Goal: Task Accomplishment & Management: Complete application form

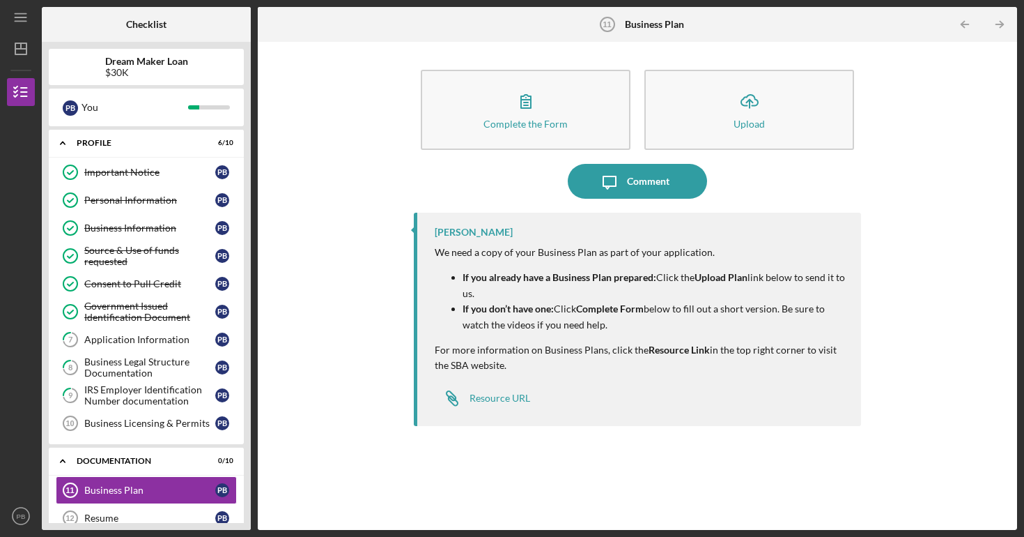
scroll to position [262, 0]
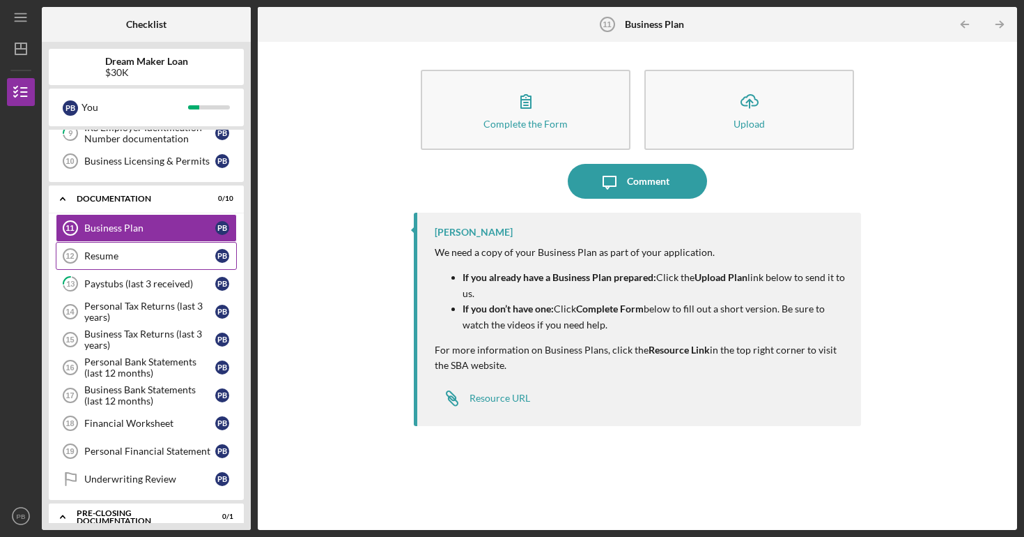
click at [138, 261] on link "Resume 12 Resume P B" at bounding box center [146, 256] width 181 height 28
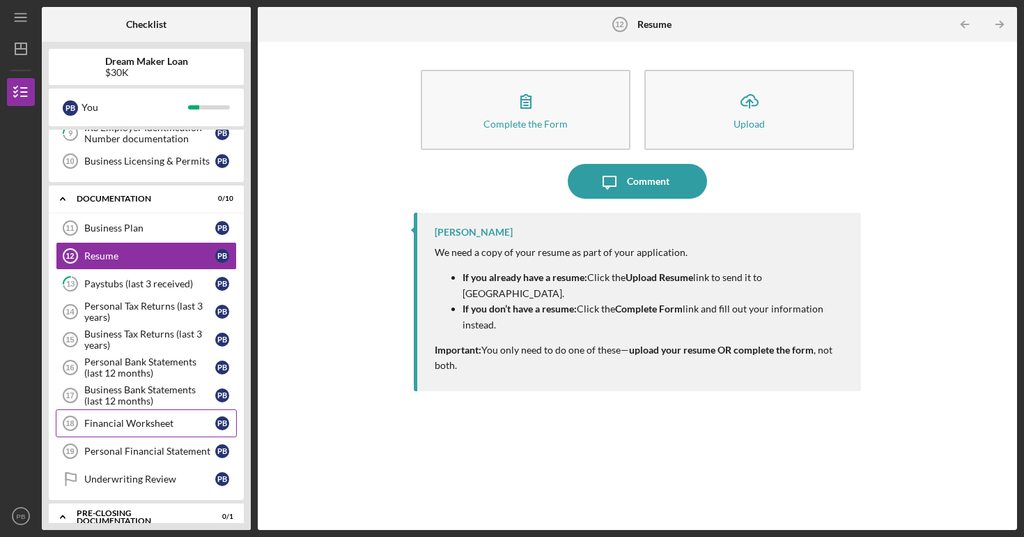
click at [141, 426] on div "Financial Worksheet" at bounding box center [149, 422] width 131 height 11
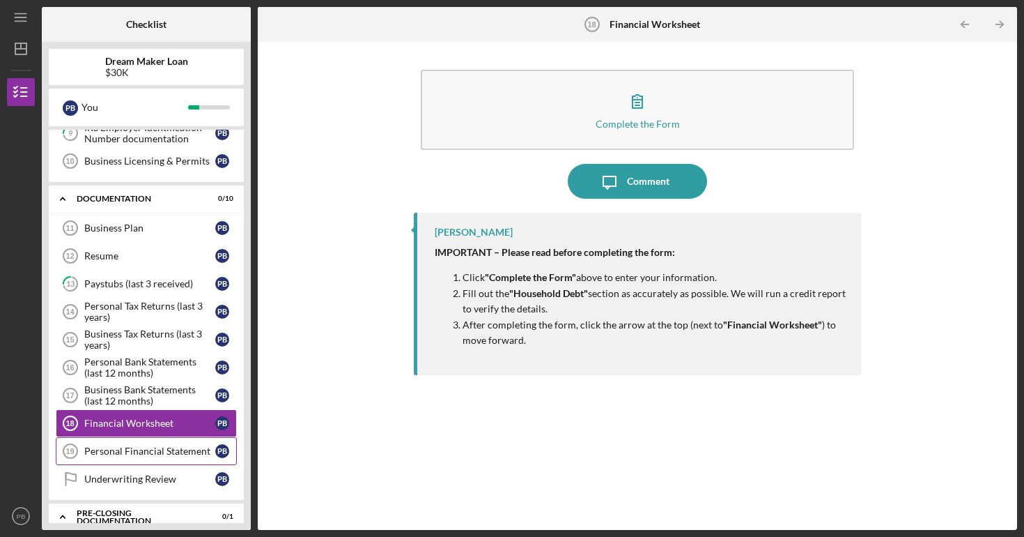
click at [151, 463] on link "Personal Financial Statement 19 Personal Financial Statement P B" at bounding box center [146, 451] width 181 height 28
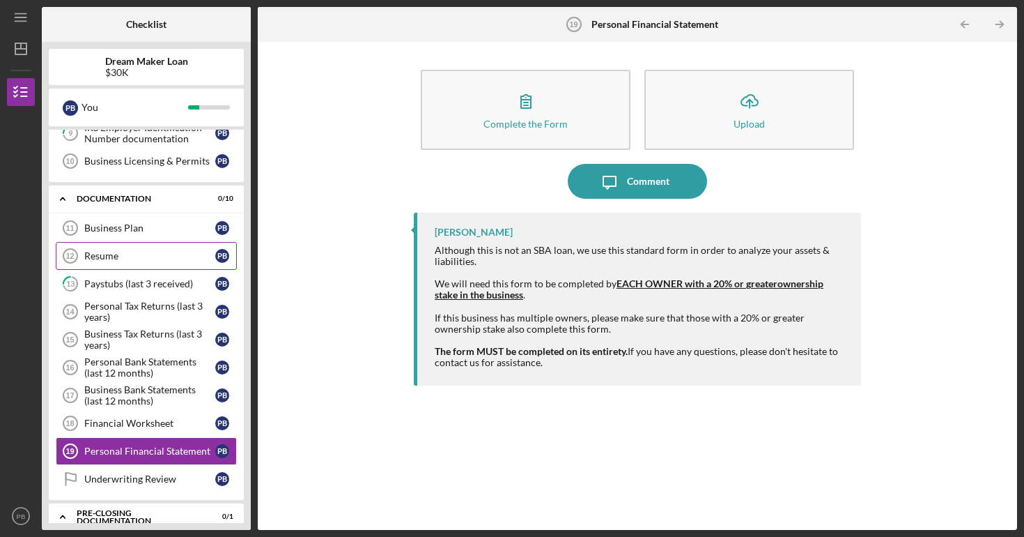
click at [127, 252] on div "Resume" at bounding box center [149, 255] width 131 height 11
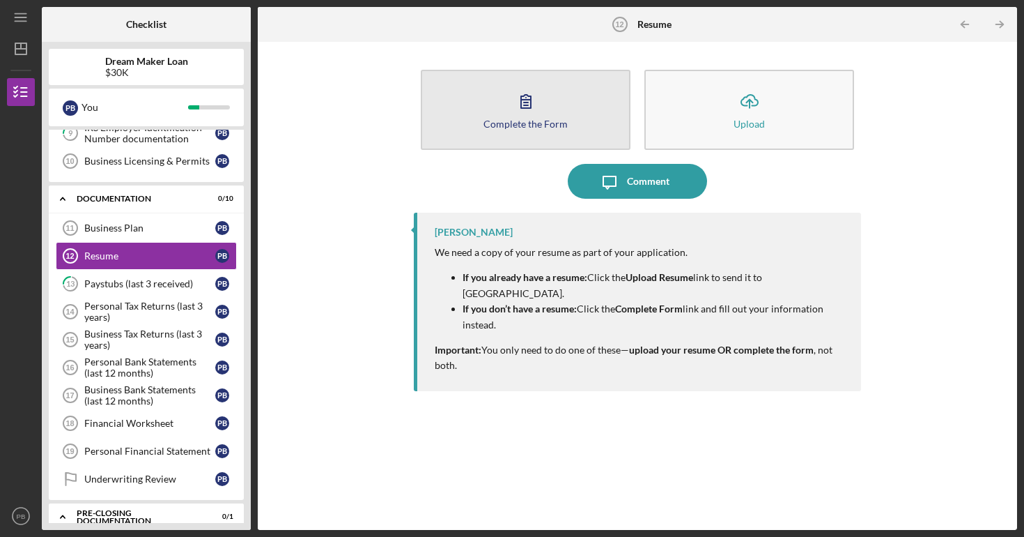
click at [531, 113] on icon "button" at bounding box center [526, 101] width 35 height 35
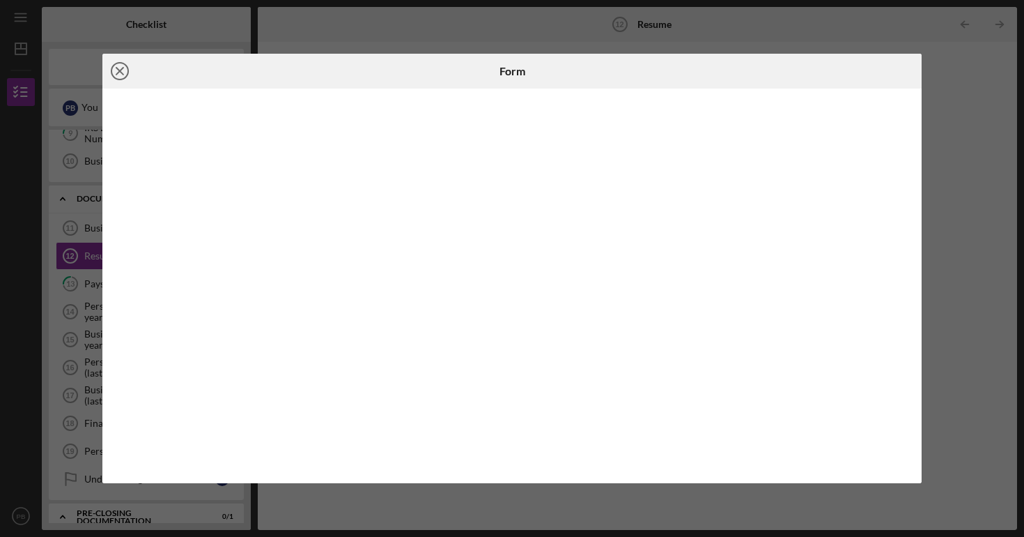
click at [122, 70] on icon "Icon/Close" at bounding box center [119, 71] width 35 height 35
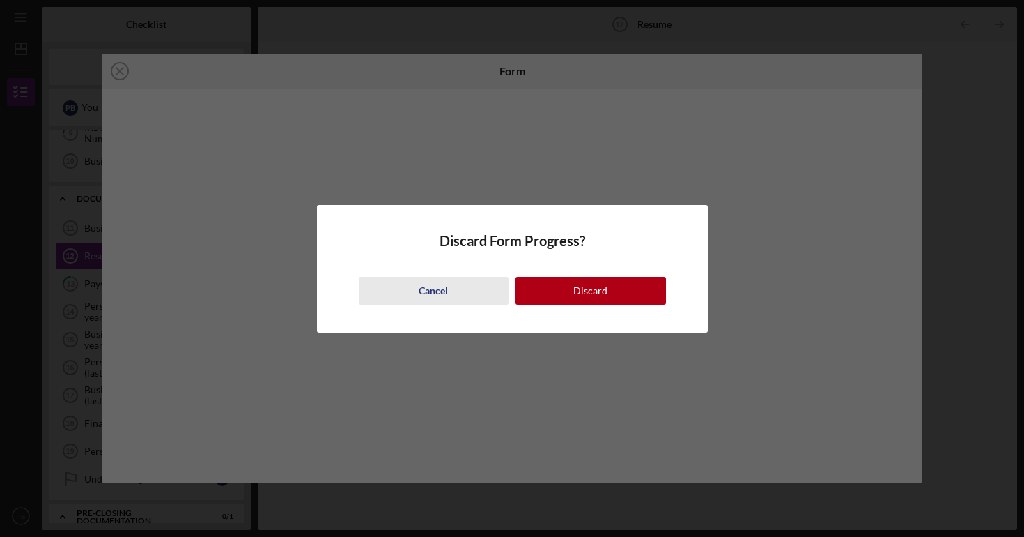
click at [456, 282] on button "Cancel" at bounding box center [434, 291] width 151 height 28
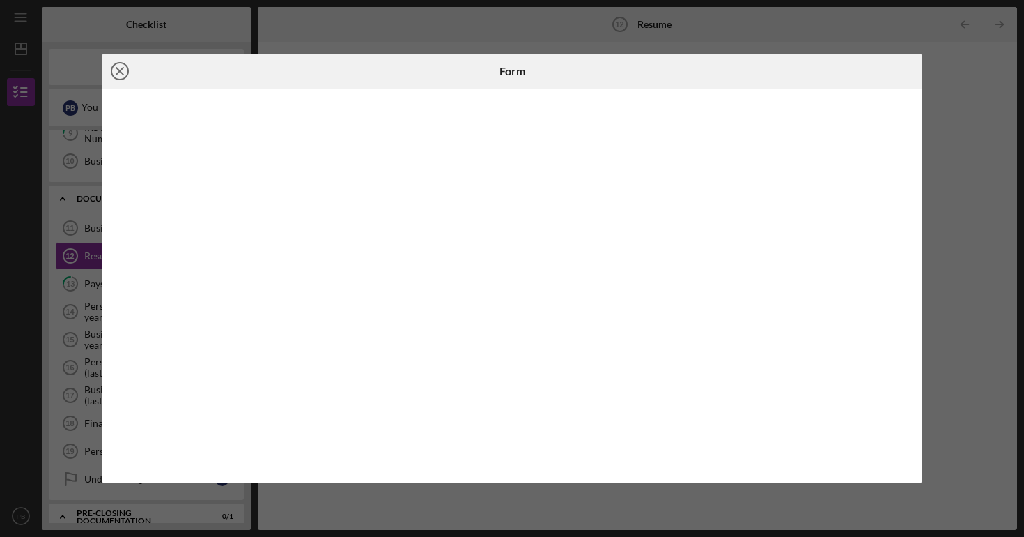
click at [117, 77] on icon "Icon/Close" at bounding box center [119, 71] width 35 height 35
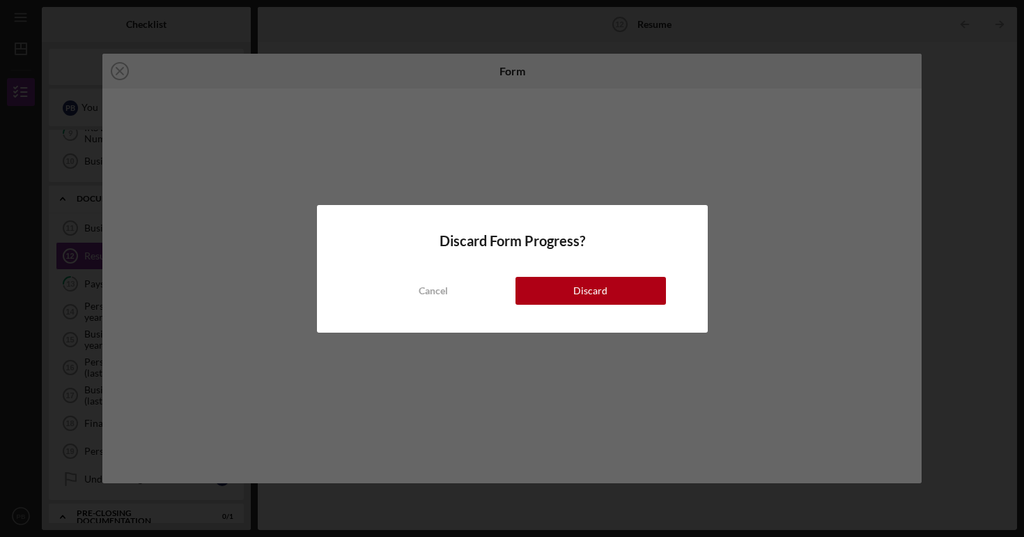
click at [565, 307] on div "Discard Form Progress? Cancel Discard" at bounding box center [512, 269] width 391 height 128
click at [565, 297] on button "Discard" at bounding box center [591, 291] width 151 height 28
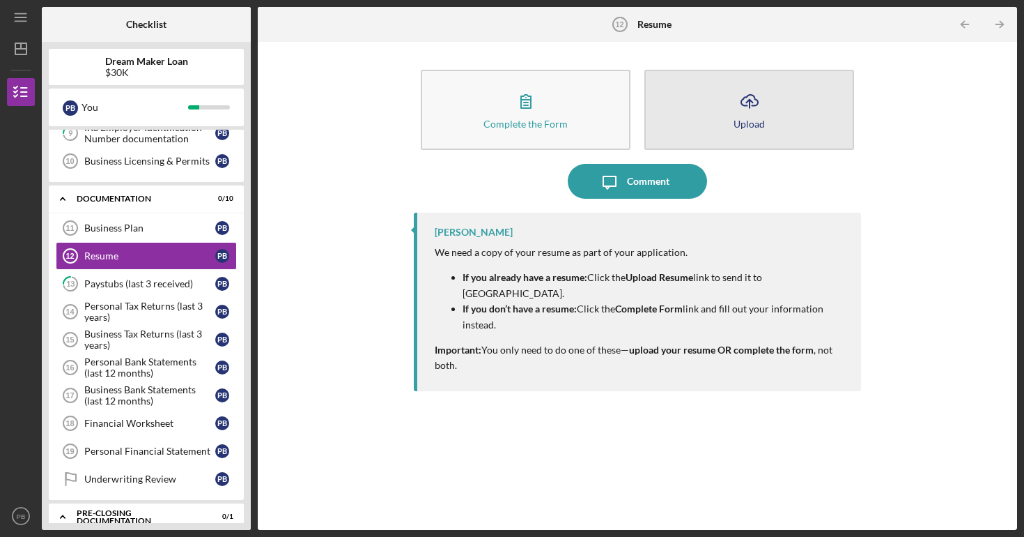
click at [743, 84] on icon "Icon/Upload" at bounding box center [749, 101] width 35 height 35
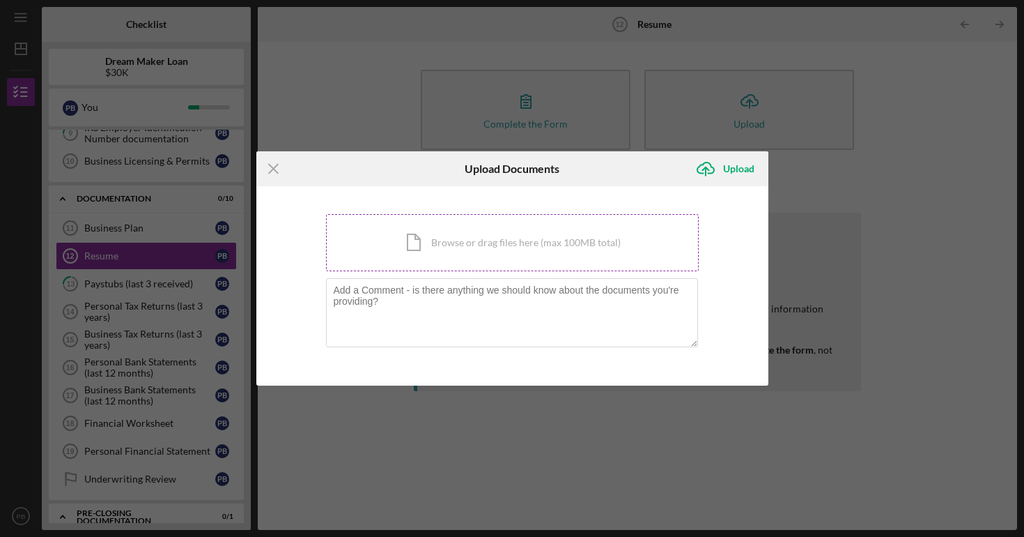
click at [469, 239] on div "Icon/Document Browse or drag files here (max 100MB total) Tap to choose files o…" at bounding box center [512, 242] width 373 height 57
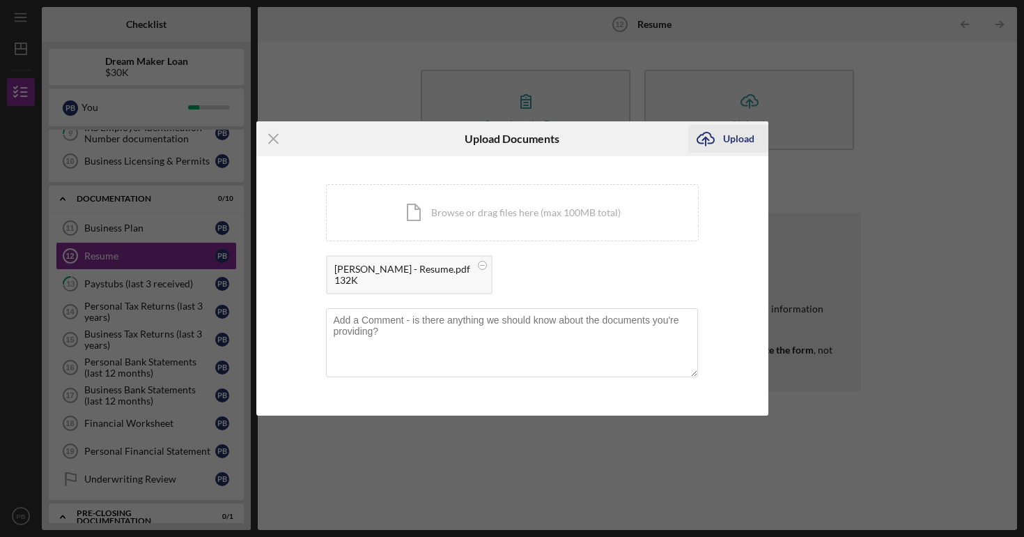
click at [725, 138] on div "Upload" at bounding box center [738, 139] width 31 height 28
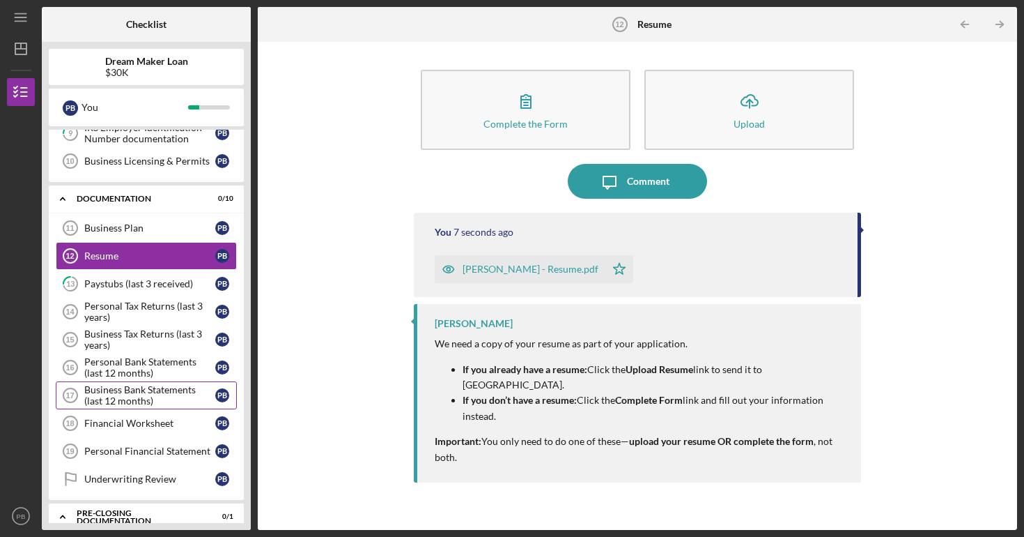
scroll to position [344, 0]
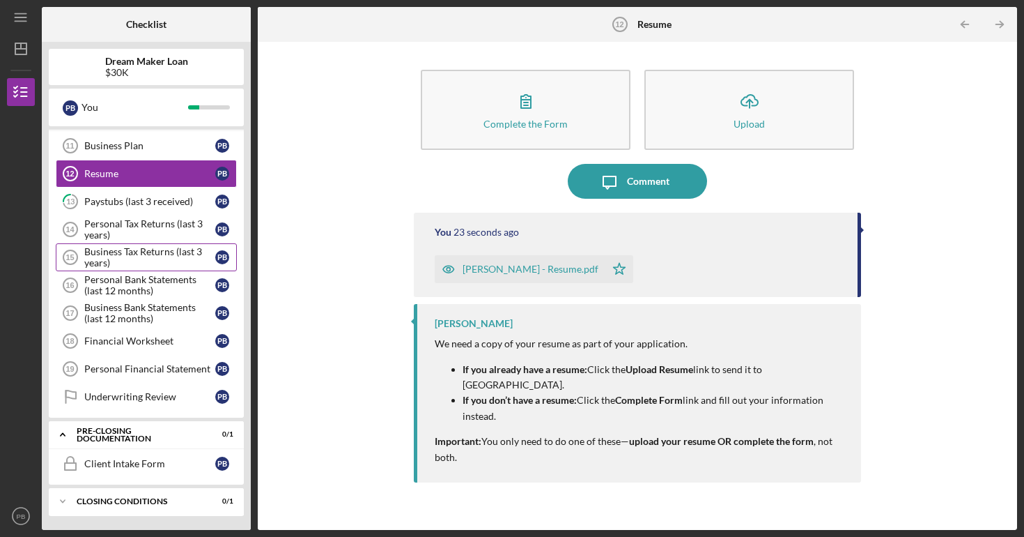
click at [135, 263] on div "Business Tax Returns (last 3 years)" at bounding box center [149, 257] width 131 height 22
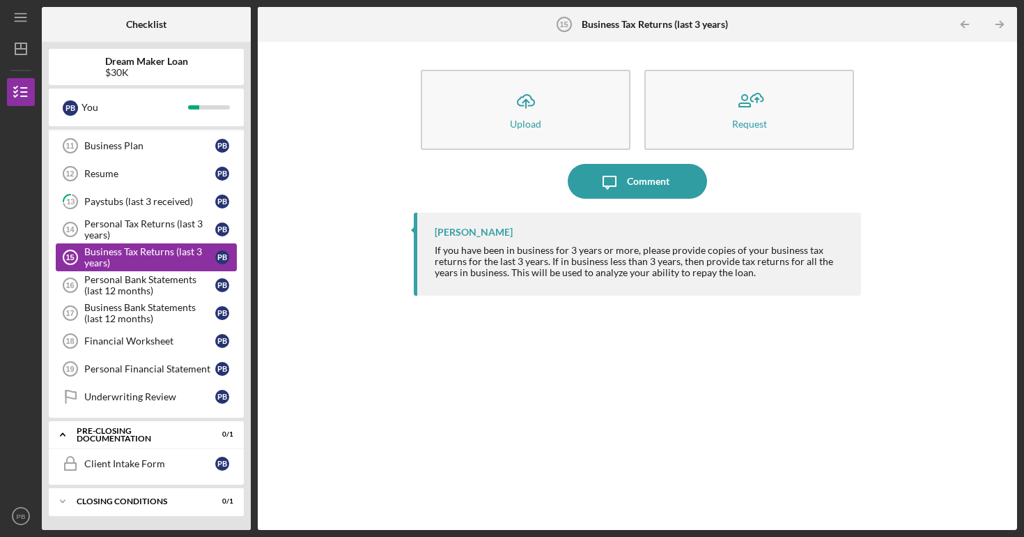
scroll to position [335, 0]
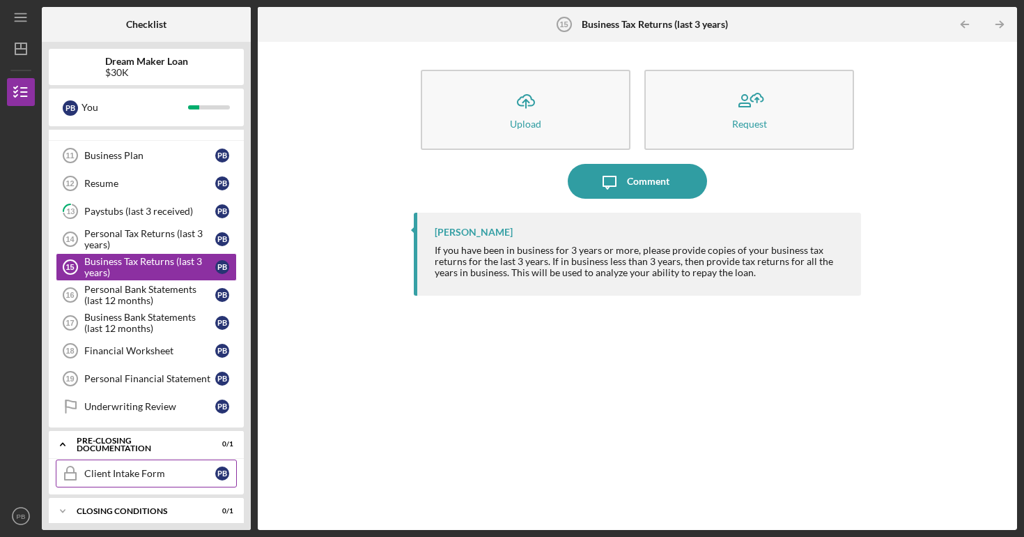
click at [158, 480] on link "Client Intake Form Client Intake Form P B" at bounding box center [146, 473] width 181 height 28
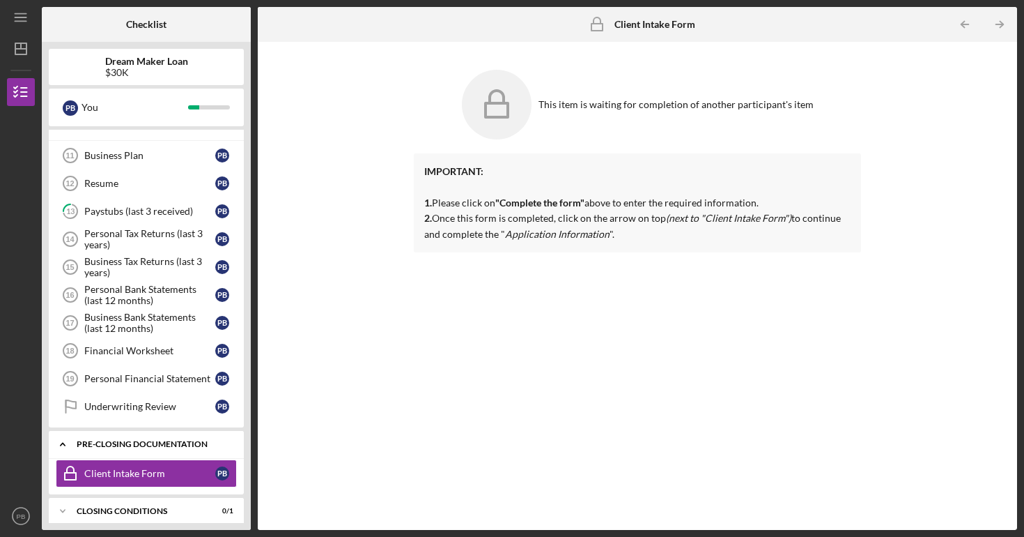
scroll to position [344, 0]
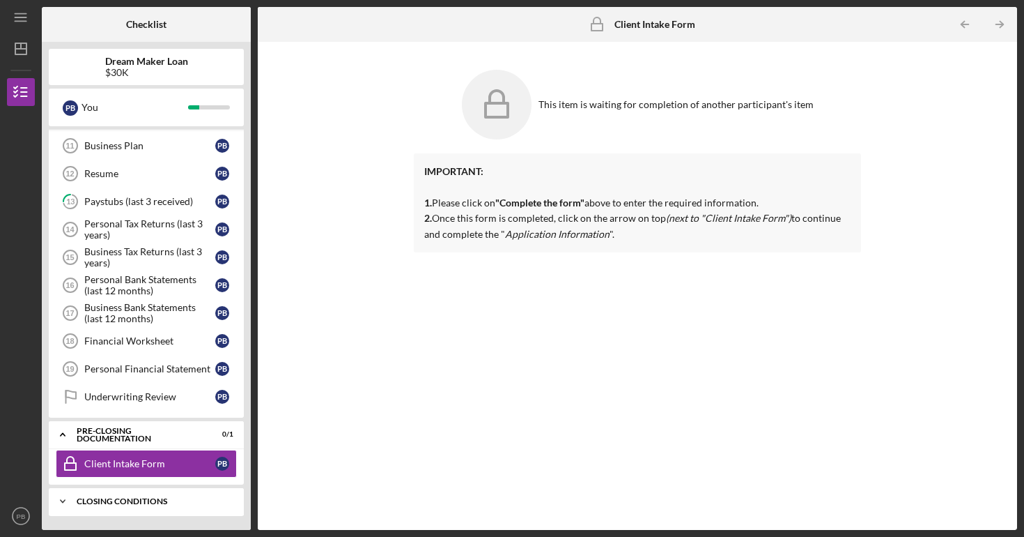
click at [150, 504] on div "Closing Conditions" at bounding box center [152, 501] width 150 height 8
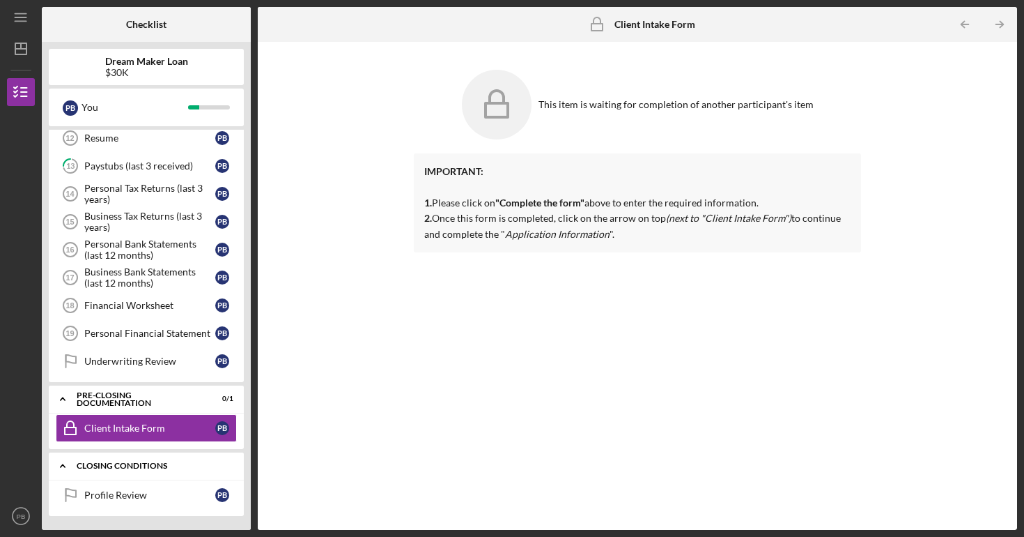
scroll to position [379, 0]
click at [137, 479] on div "Icon/Expander Closing Conditions 0 / 1" at bounding box center [146, 466] width 195 height 29
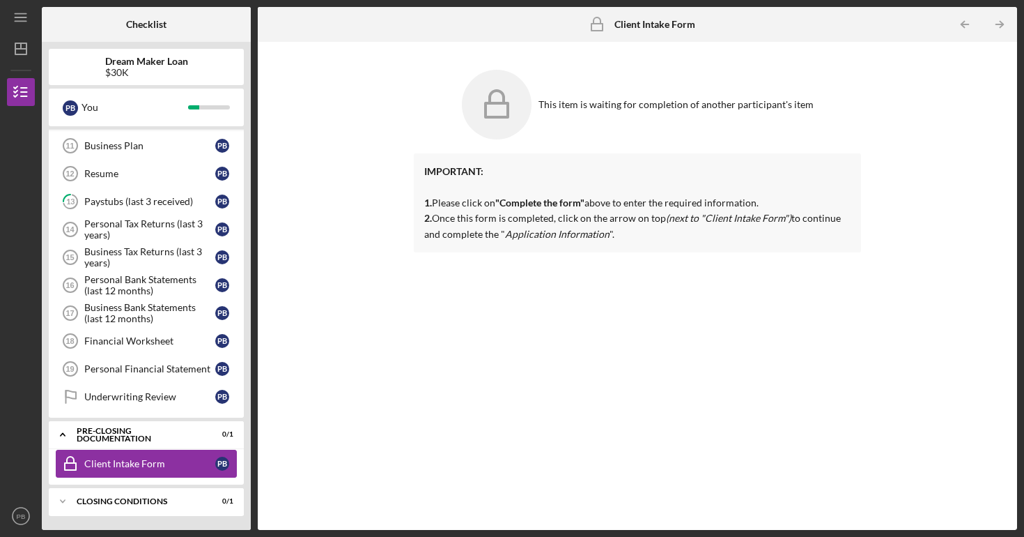
click at [141, 475] on link "Client Intake Form Client Intake Form P B" at bounding box center [146, 464] width 181 height 28
click at [141, 493] on div "Icon/Expander Closing Conditions 0 / 1" at bounding box center [146, 501] width 195 height 28
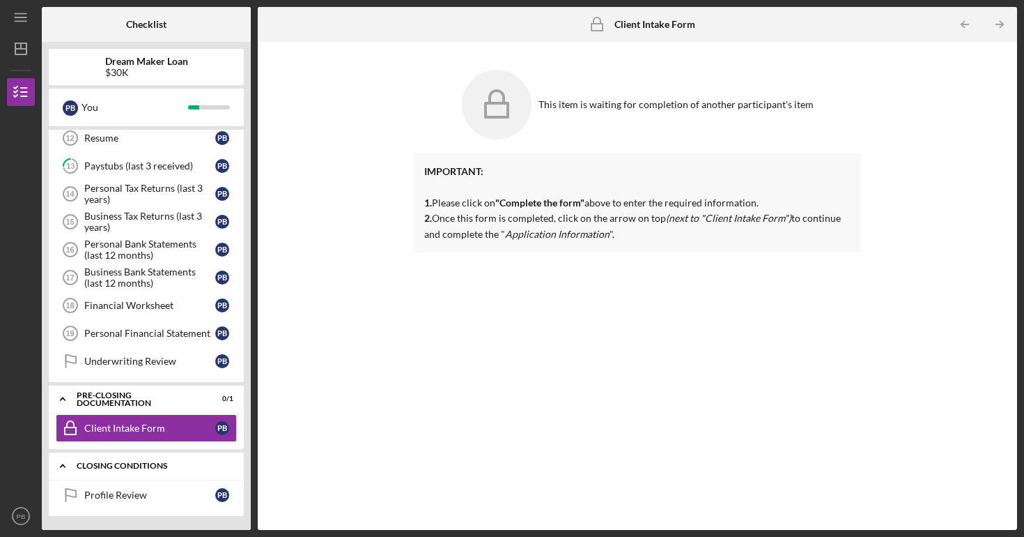
click at [142, 496] on div "Profile Review" at bounding box center [149, 494] width 131 height 11
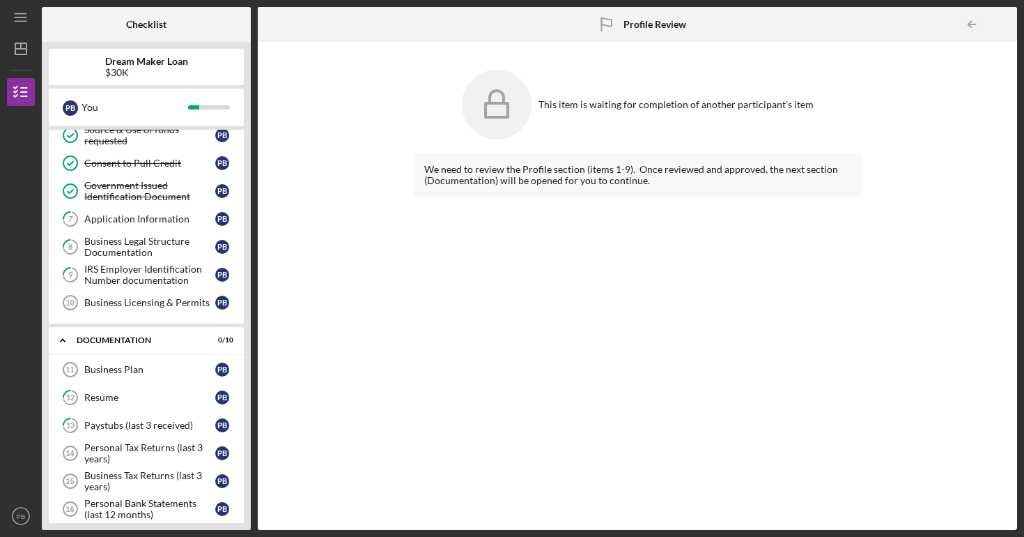
scroll to position [117, 0]
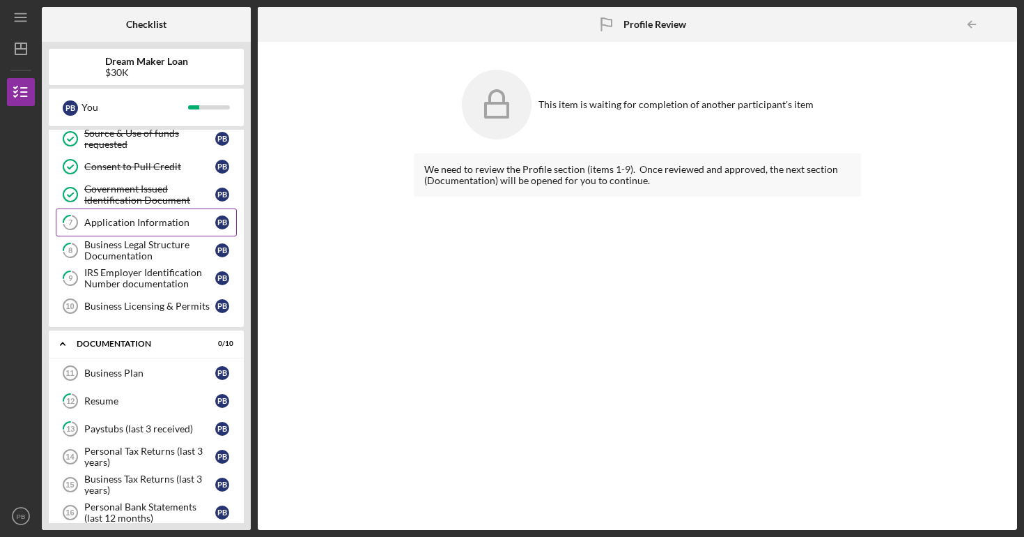
click at [132, 225] on div "Application Information" at bounding box center [149, 222] width 131 height 11
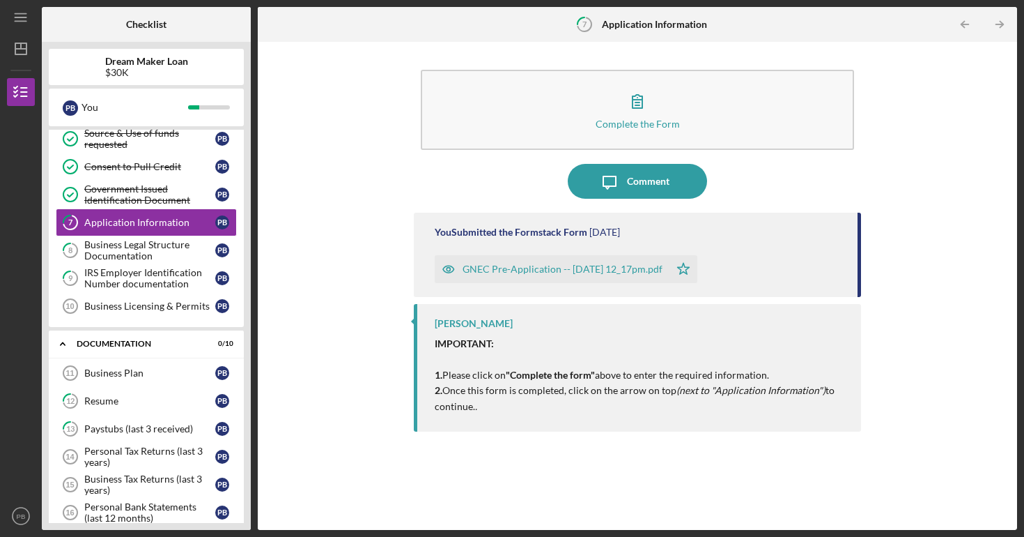
click at [502, 267] on div "GNEC Pre-Application -- [DATE] 12_17pm.pdf" at bounding box center [563, 268] width 200 height 11
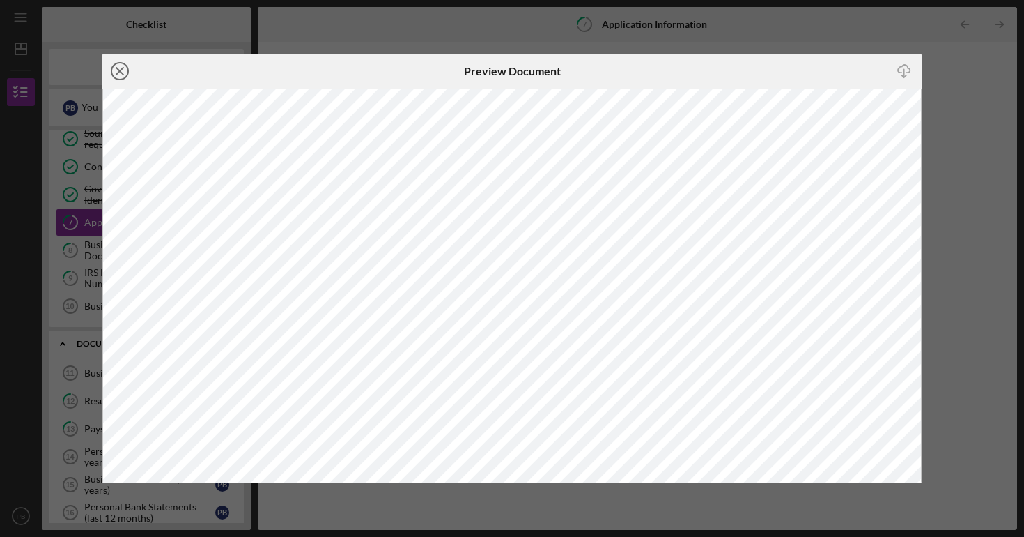
click at [118, 66] on icon "Icon/Close" at bounding box center [119, 71] width 35 height 35
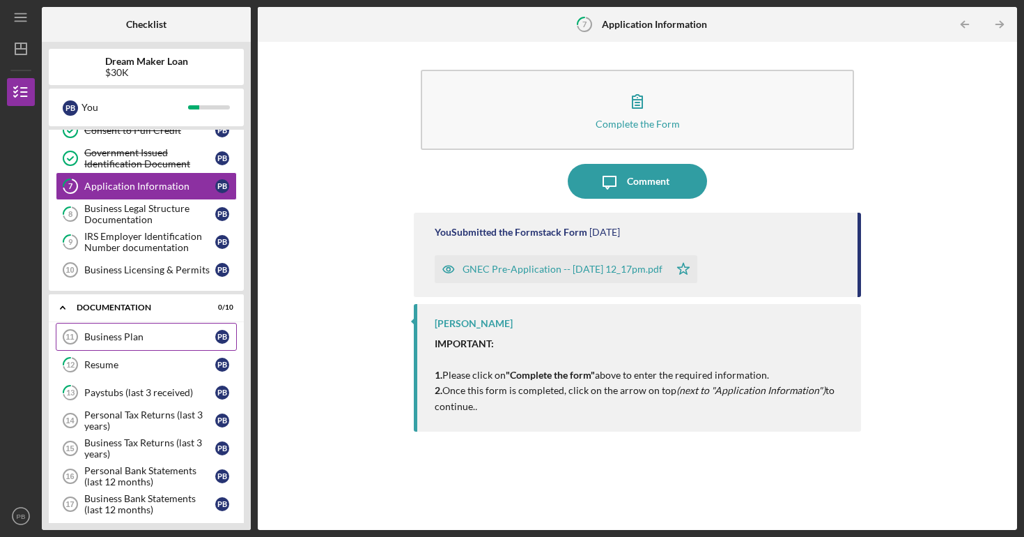
scroll to position [165, 0]
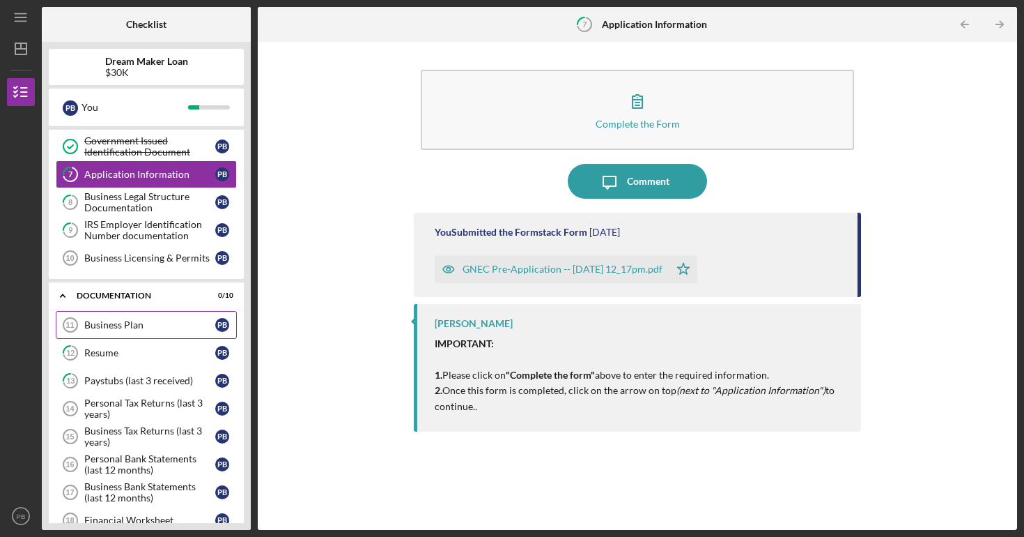
click at [144, 327] on div "Business Plan" at bounding box center [149, 324] width 131 height 11
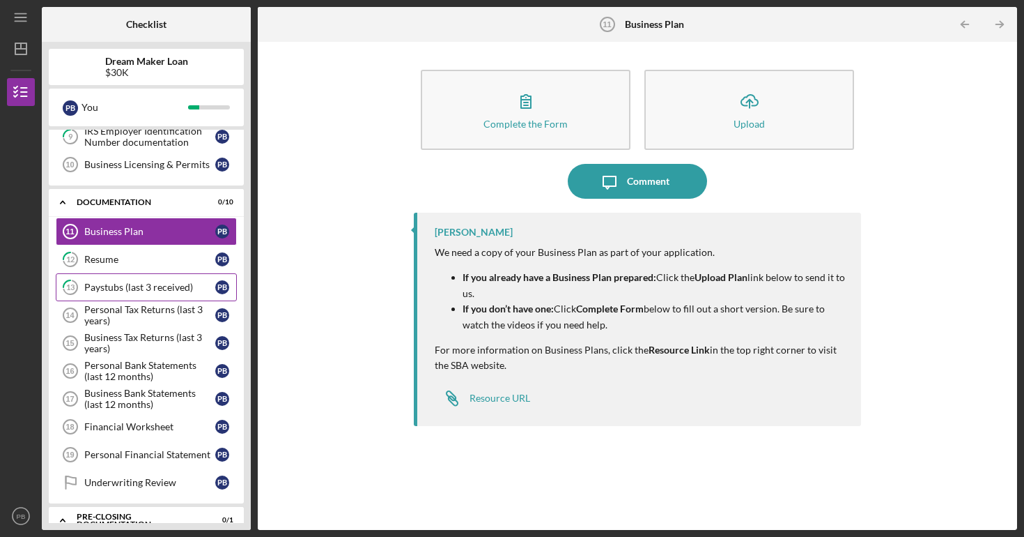
scroll to position [267, 0]
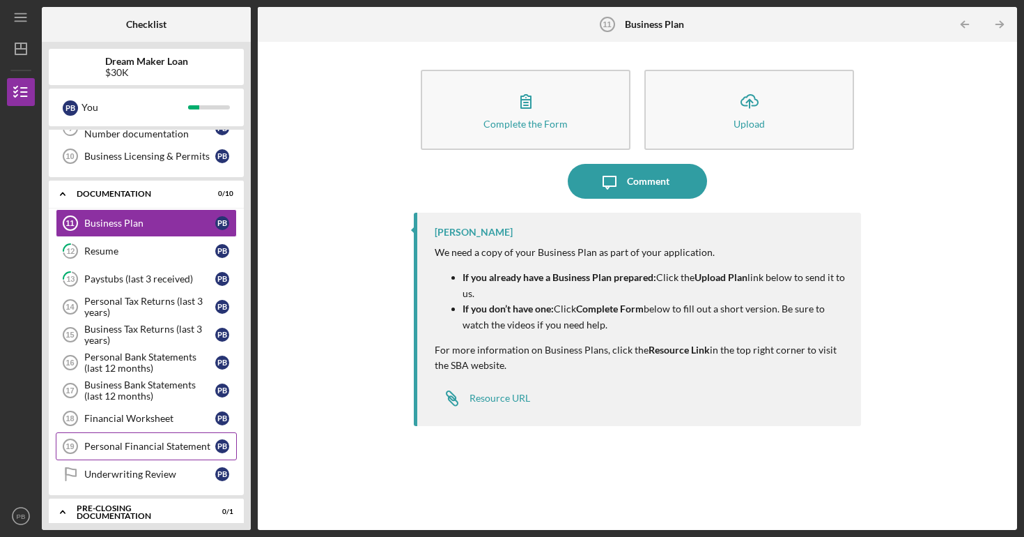
click at [168, 451] on div "Personal Financial Statement" at bounding box center [149, 445] width 131 height 11
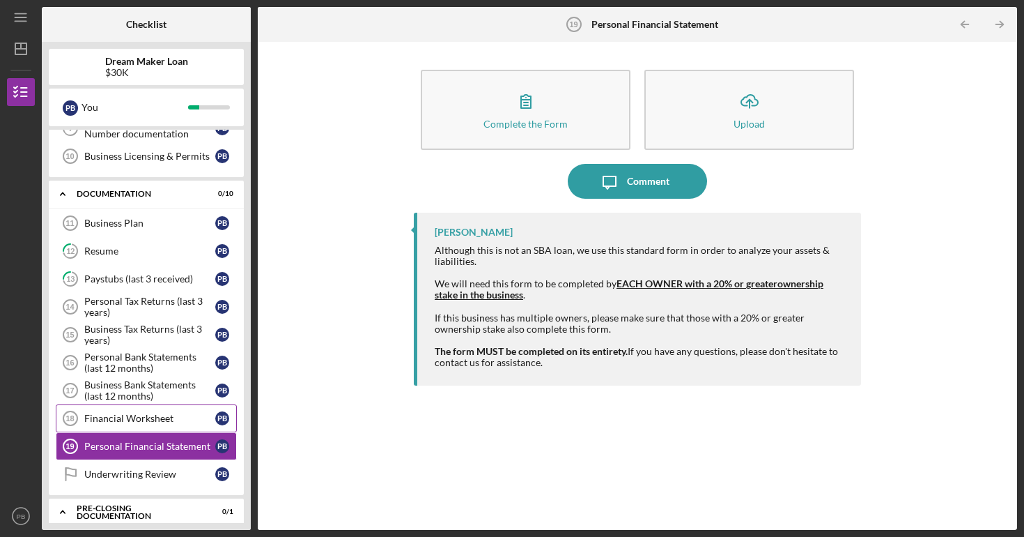
click at [164, 406] on link "Financial Worksheet 18 Financial Worksheet P B" at bounding box center [146, 418] width 181 height 28
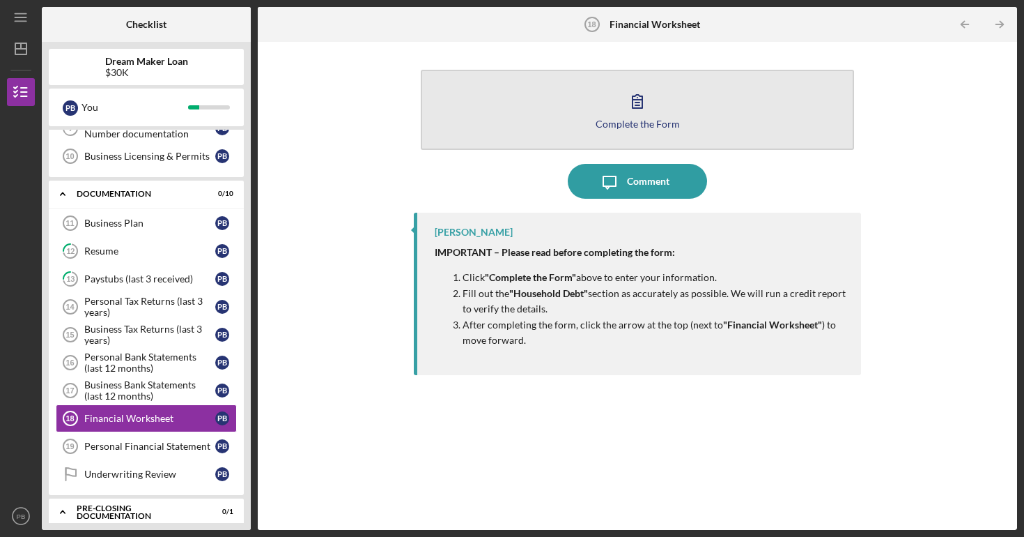
click at [616, 100] on button "Complete the Form Form" at bounding box center [637, 110] width 433 height 80
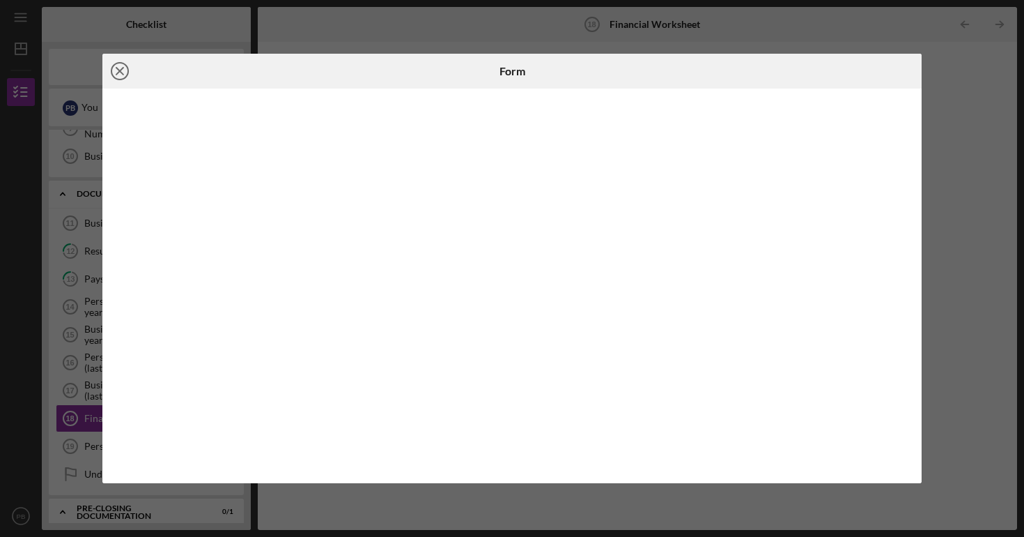
click at [109, 68] on icon "Icon/Close" at bounding box center [119, 71] width 35 height 35
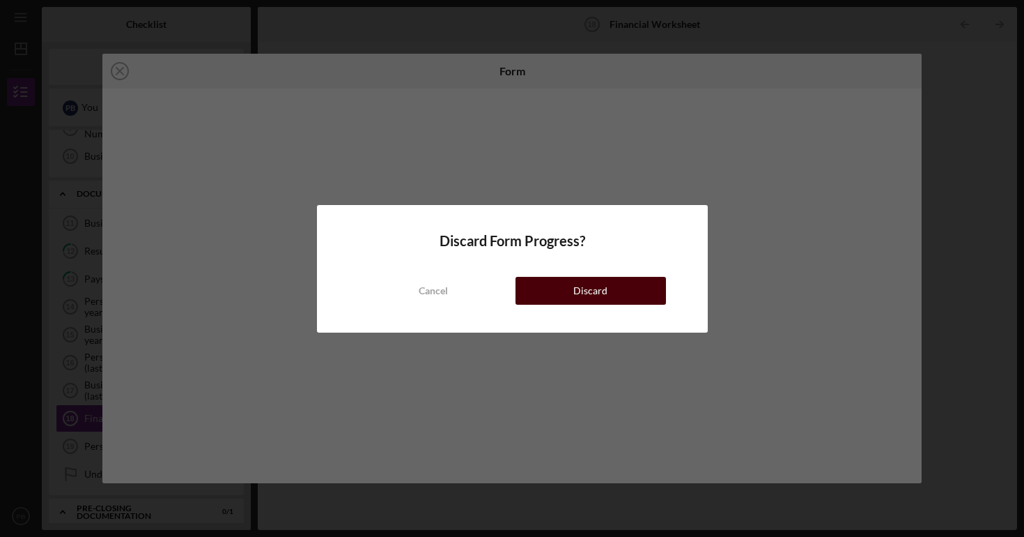
click at [550, 295] on button "Discard" at bounding box center [591, 291] width 151 height 28
